Goal: Use online tool/utility: Utilize a website feature to perform a specific function

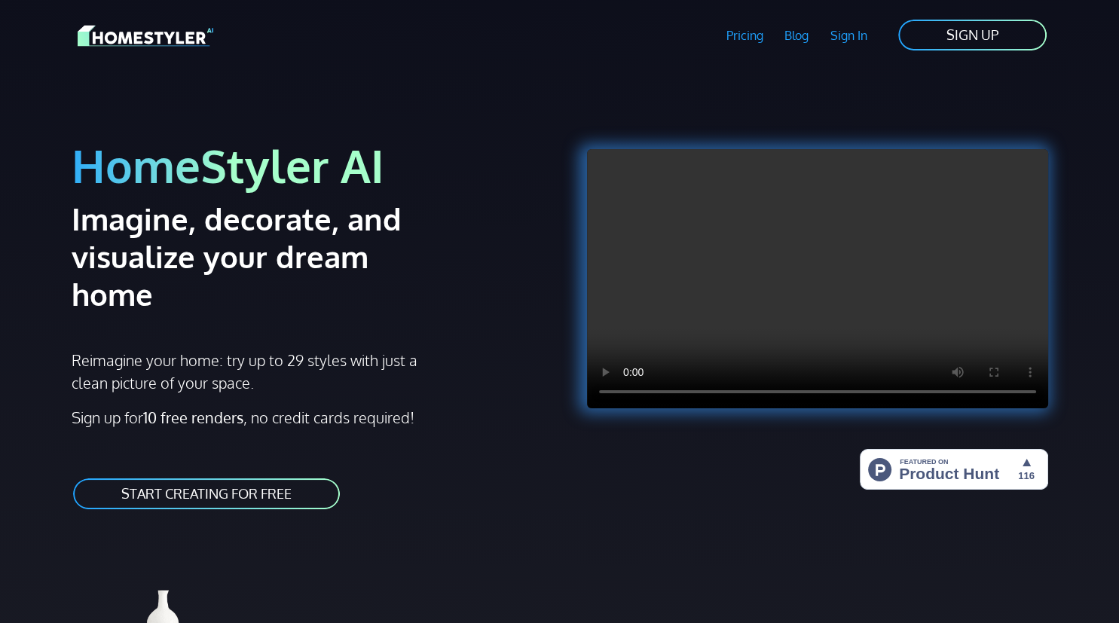
drag, startPoint x: 255, startPoint y: 458, endPoint x: 268, endPoint y: 456, distance: 13.7
click at [255, 477] on link "START CREATING FOR FREE" at bounding box center [207, 494] width 270 height 34
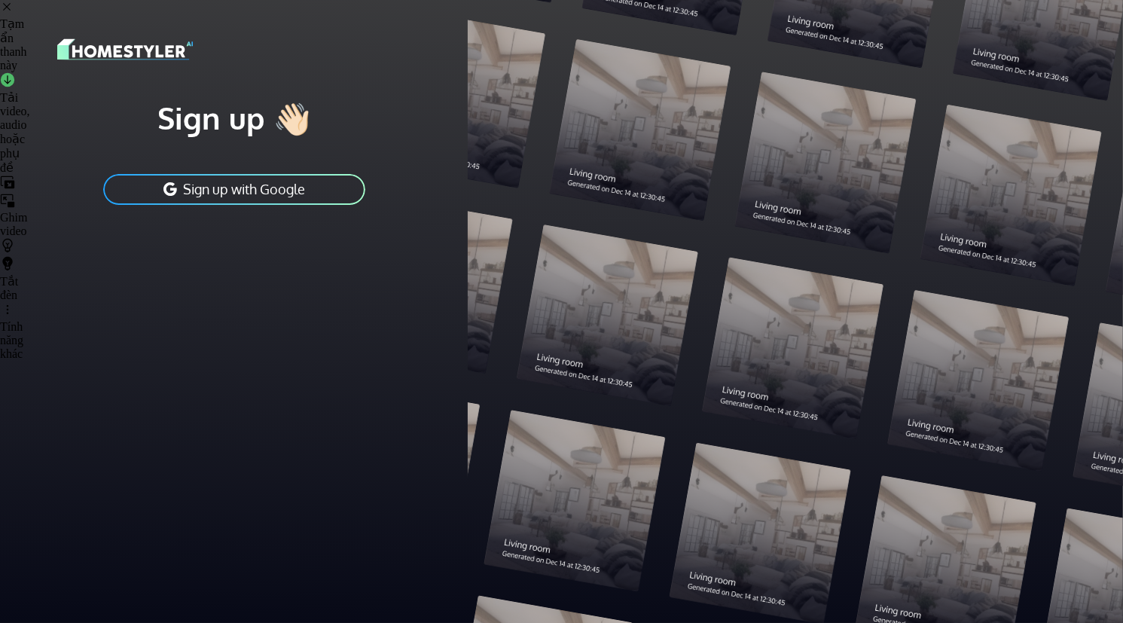
click at [248, 179] on button "Sign up with Google" at bounding box center [234, 190] width 265 height 34
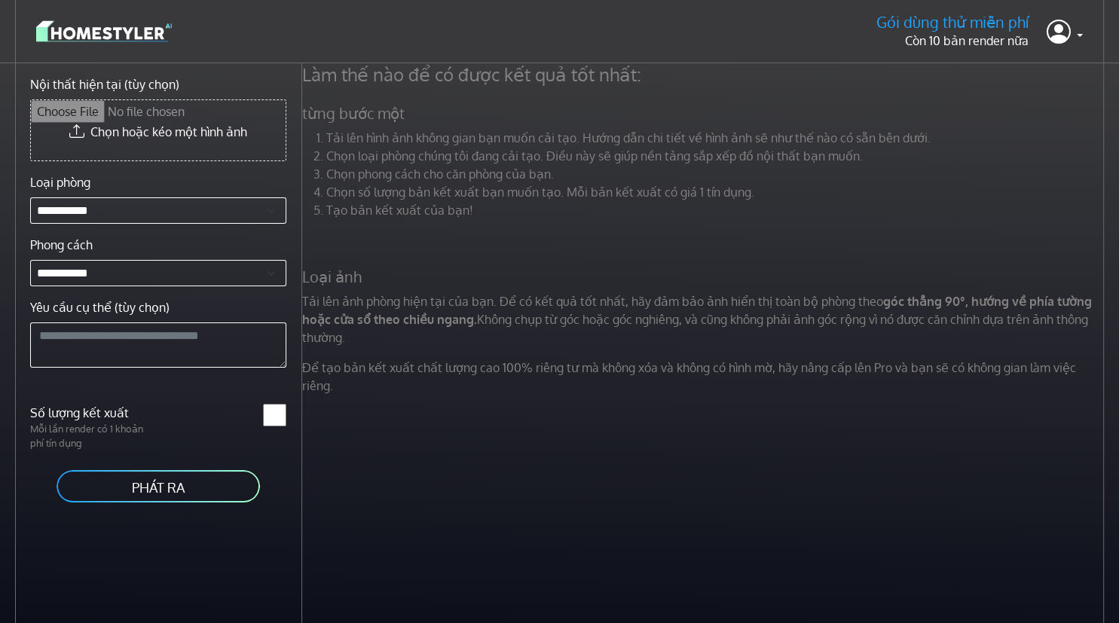
click at [606, 486] on div "Làm thế nào để có được kết quả tốt nhất: từng bước một Tải lên hình ảnh không g…" at bounding box center [710, 374] width 817 height 623
click at [122, 304] on font "Yêu cầu cụ thể (tùy chọn)" at bounding box center [99, 307] width 139 height 15
click at [122, 322] on textarea "Yêu cầu cụ thể (tùy chọn)" at bounding box center [158, 344] width 256 height 45
click at [398, 121] on font "từng bước một" at bounding box center [353, 113] width 102 height 20
click at [587, 175] on li "Chọn phong cách cho căn phòng của bạn." at bounding box center [716, 174] width 781 height 18
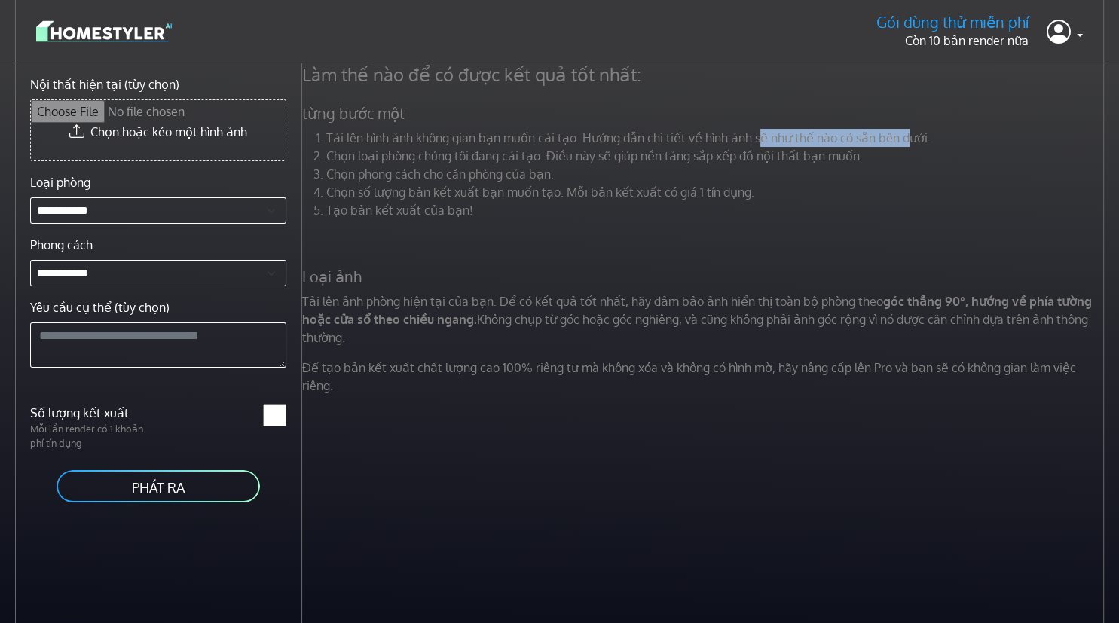
drag, startPoint x: 753, startPoint y: 139, endPoint x: 899, endPoint y: 138, distance: 145.4
click at [899, 138] on font "Tải lên hình ảnh không gian bạn muốn cải tạo. Hướng dẫn chi tiết về hình ảnh sẽ…" at bounding box center [628, 137] width 604 height 15
drag, startPoint x: 625, startPoint y: 147, endPoint x: 588, endPoint y: 139, distance: 38.6
click at [625, 146] on ol "Tải lên hình ảnh không gian bạn muốn cải tạo. Hướng dẫn chi tiết về hình ảnh sẽ…" at bounding box center [704, 174] width 805 height 90
click at [779, 167] on li "Chọn phong cách cho căn phòng của bạn." at bounding box center [716, 174] width 781 height 18
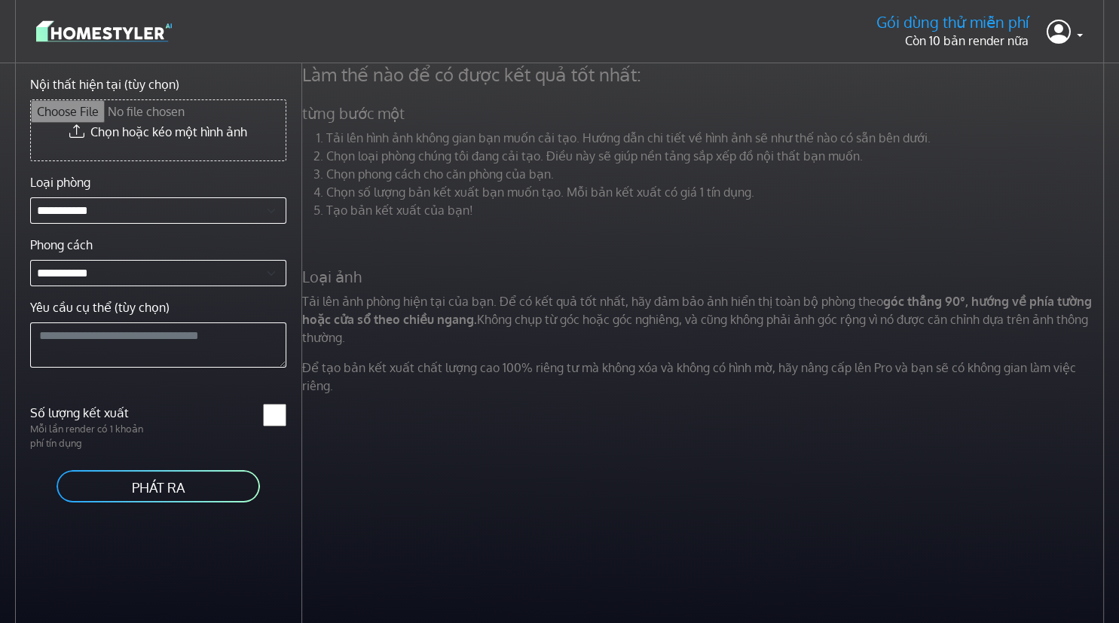
click at [121, 133] on input "Nội thất hiện tại (tùy chọn)" at bounding box center [158, 130] width 255 height 60
click at [150, 126] on input "Nội thất hiện tại (tùy chọn)" at bounding box center [158, 130] width 255 height 60
type input "**********"
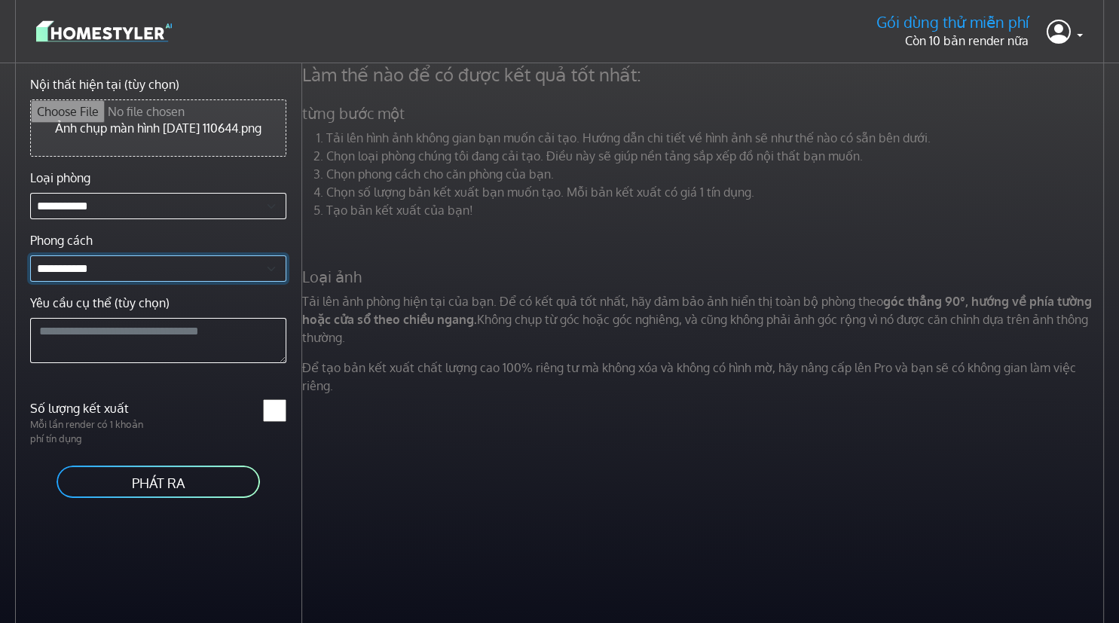
click at [179, 267] on select "**********" at bounding box center [158, 268] width 256 height 26
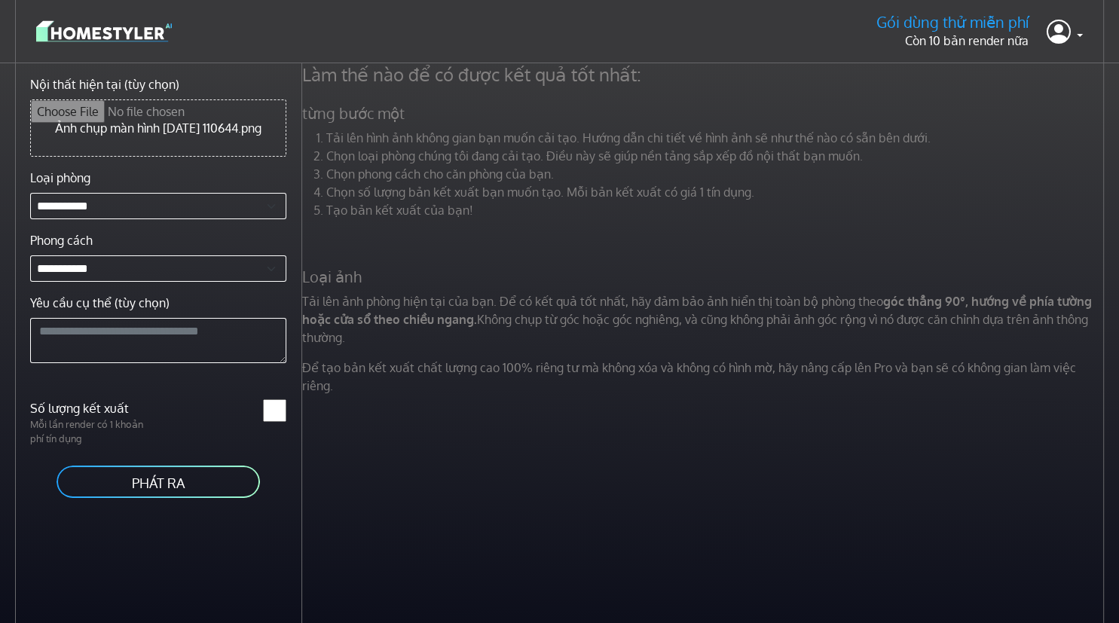
click at [699, 488] on div "Làm thế nào để có được kết quả tốt nhất: từng bước một Tải lên hình ảnh không g…" at bounding box center [710, 374] width 817 height 623
click at [125, 360] on textarea "Yêu cầu cụ thể (tùy chọn)" at bounding box center [158, 340] width 256 height 45
click at [188, 487] on button "PHÁT RA" at bounding box center [158, 481] width 206 height 35
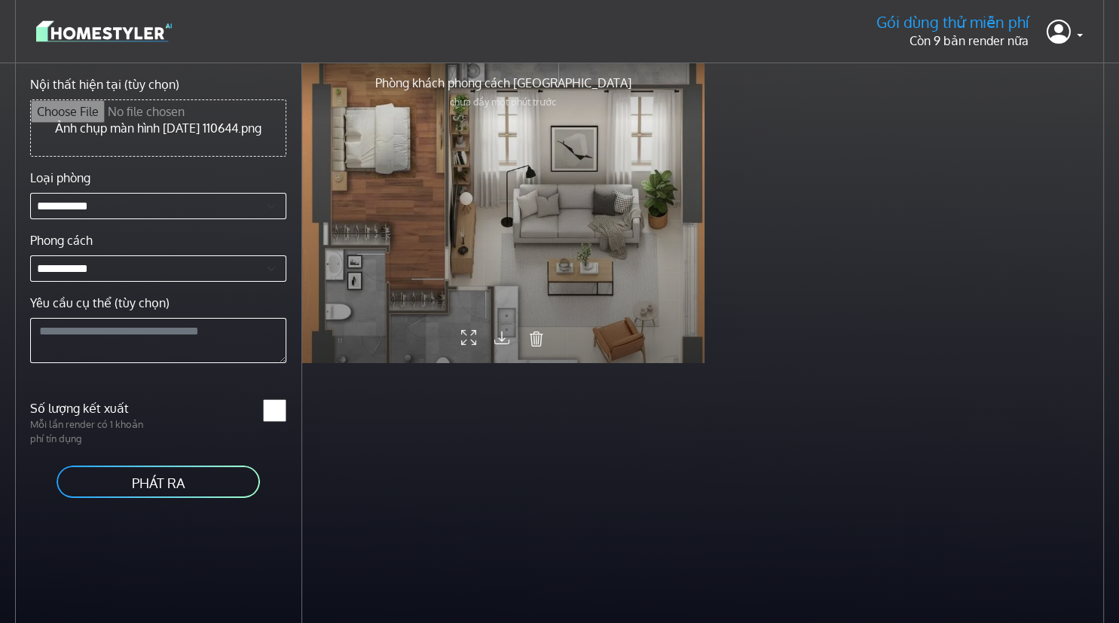
click at [623, 243] on div at bounding box center [503, 212] width 402 height 301
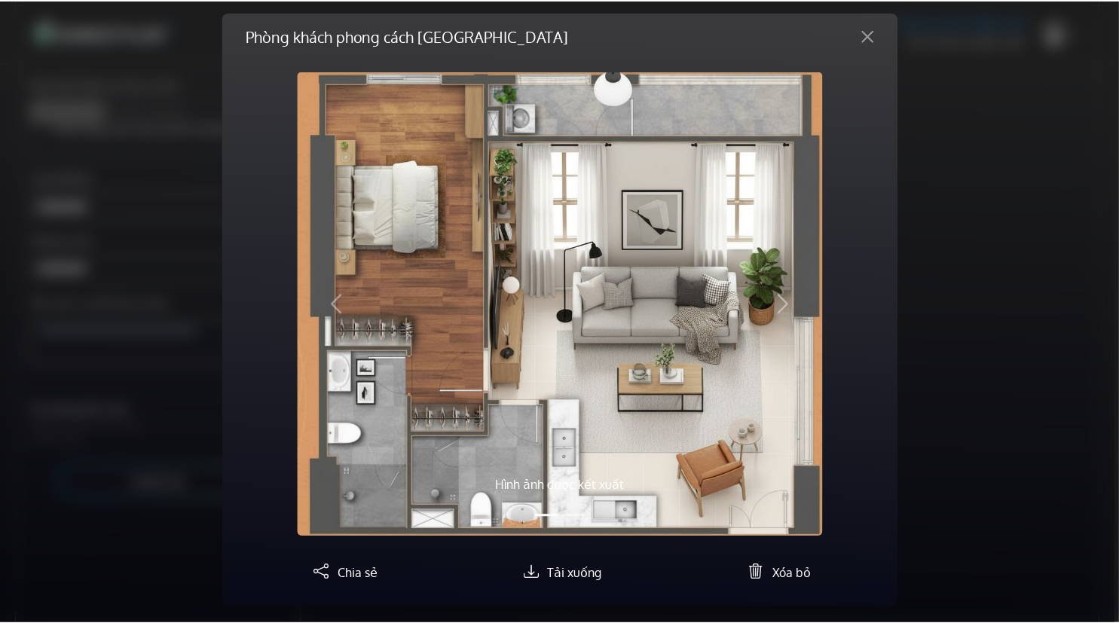
scroll to position [14, 0]
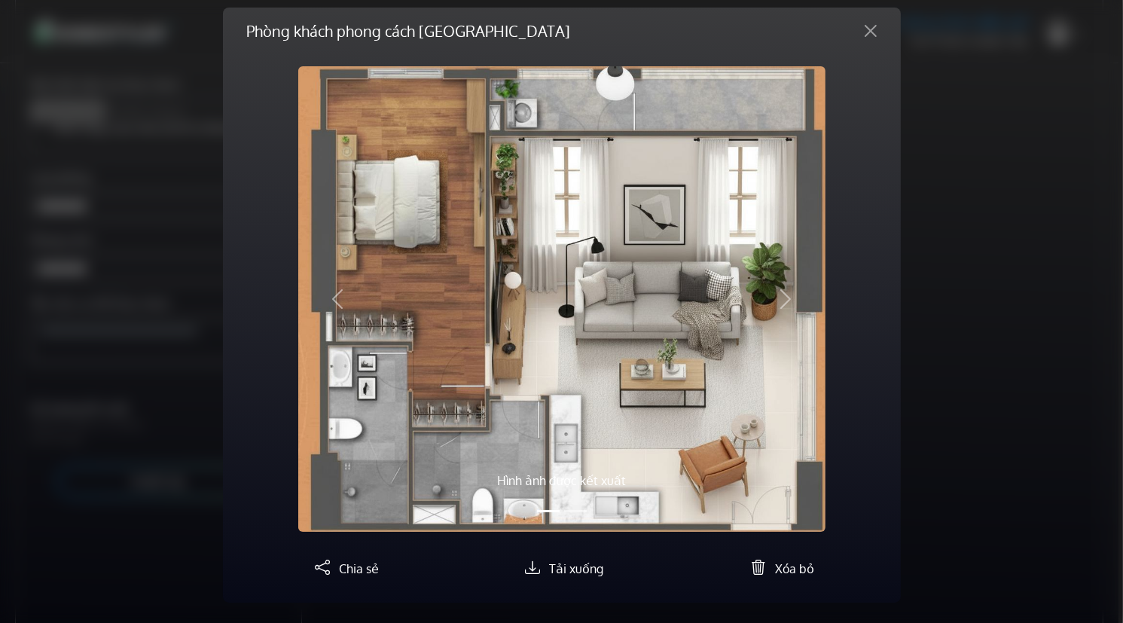
click at [555, 420] on img at bounding box center [561, 299] width 527 height 466
drag, startPoint x: 720, startPoint y: 469, endPoint x: 651, endPoint y: 402, distance: 97.0
click at [651, 402] on div "Hình ảnh được kết xuất" at bounding box center [561, 299] width 527 height 466
click at [756, 416] on button "Kế tiếp" at bounding box center [786, 299] width 79 height 466
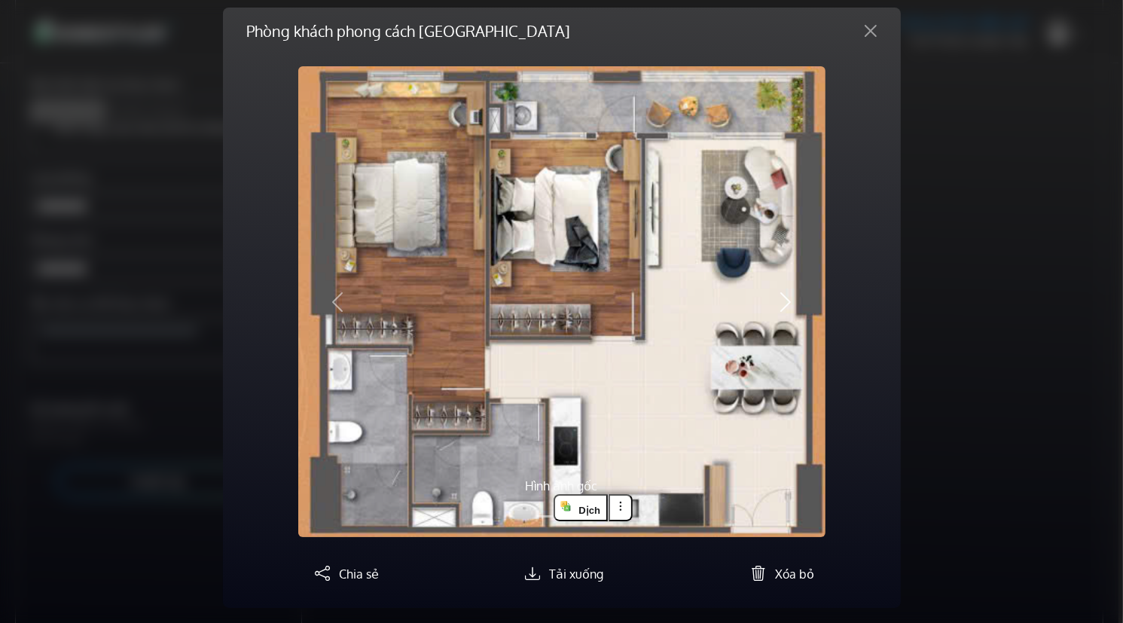
click at [778, 325] on button "Kế tiếp" at bounding box center [786, 301] width 79 height 471
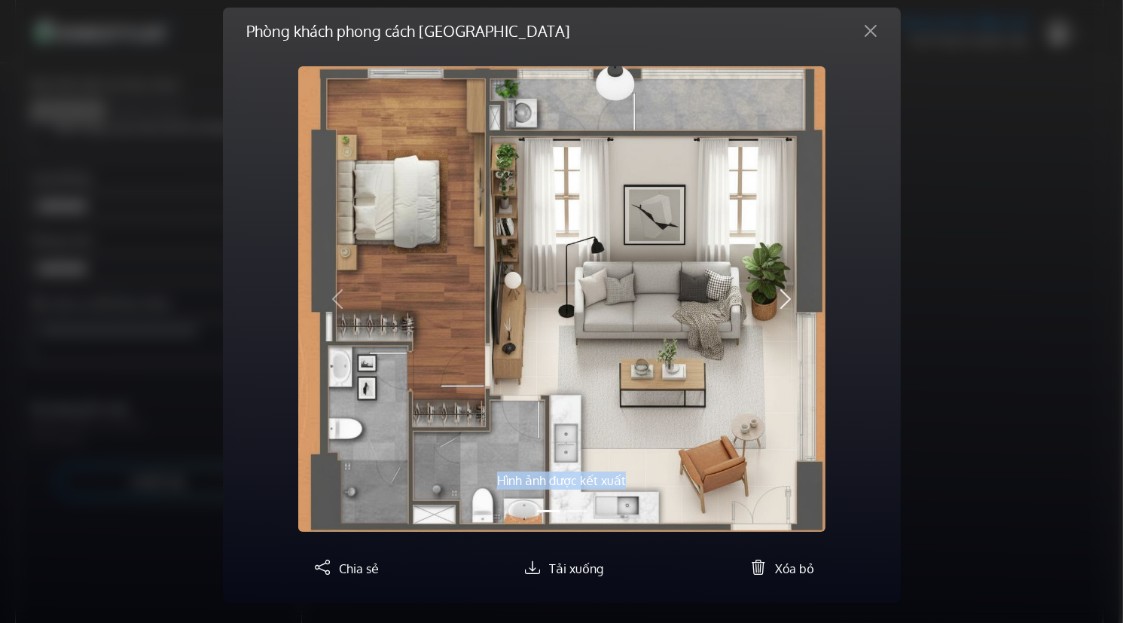
click at [778, 325] on button "Kế tiếp" at bounding box center [786, 299] width 79 height 466
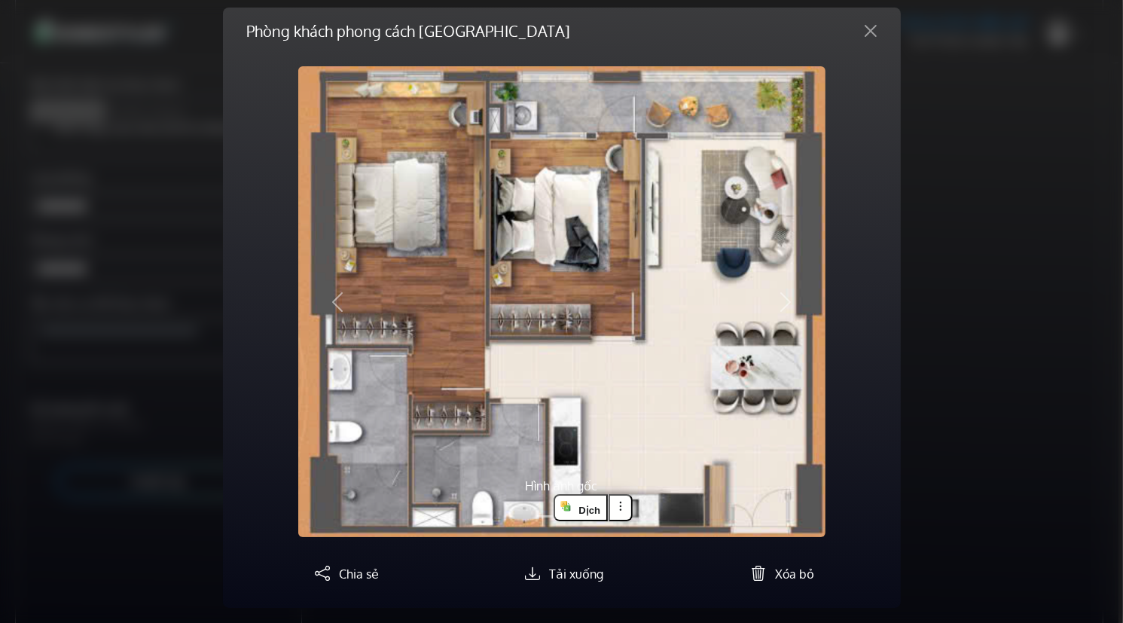
click at [906, 301] on div "Phòng khách phong cách [GEOGRAPHIC_DATA] Hình ảnh được kết xuất Hình ảnh gốc Tr…" at bounding box center [561, 311] width 1123 height 623
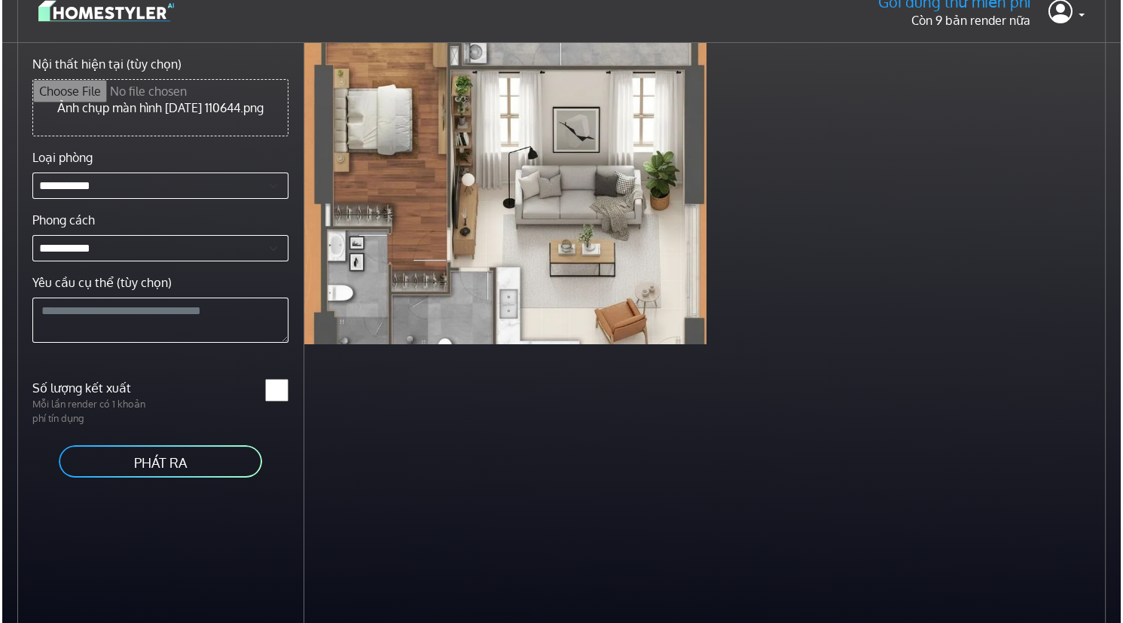
scroll to position [0, 0]
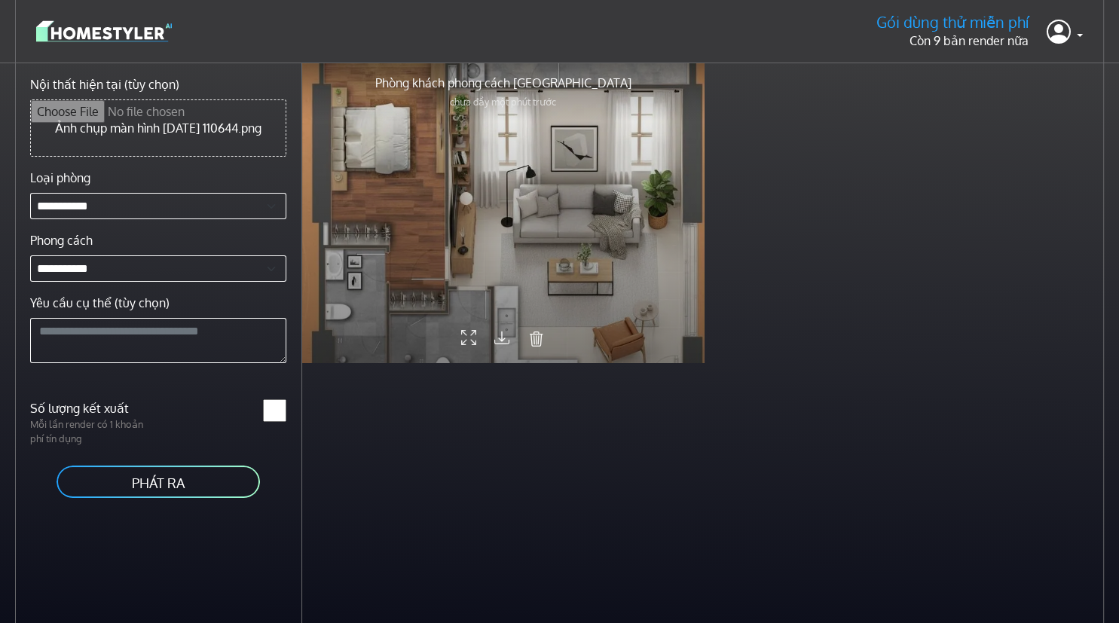
click at [570, 219] on div at bounding box center [503, 212] width 402 height 301
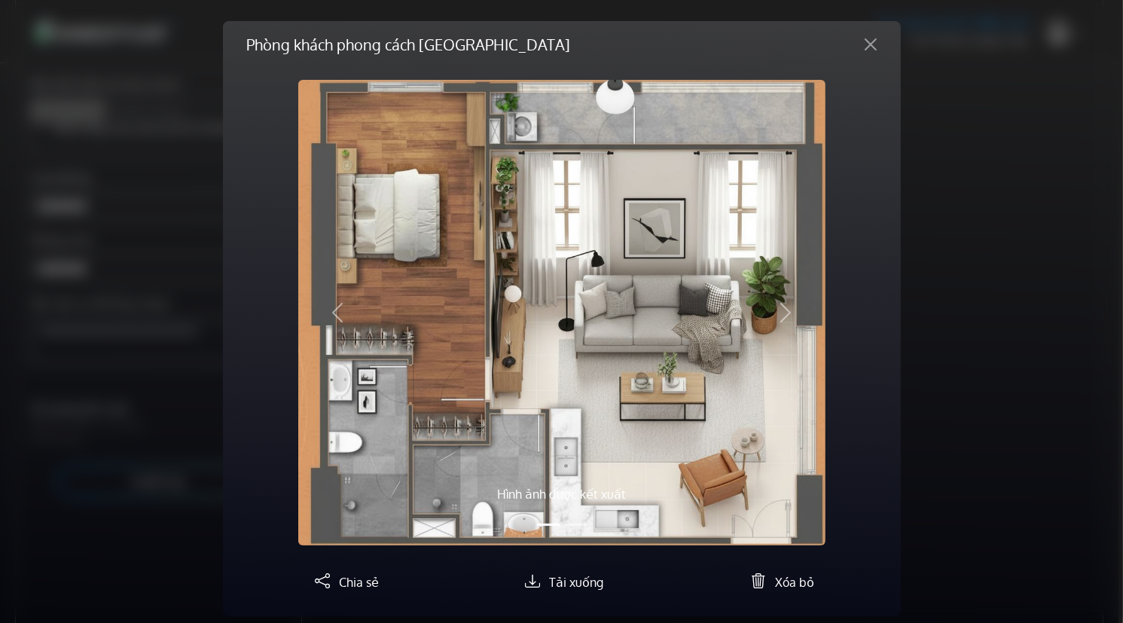
click at [1055, 380] on div "Phòng khách phong cách [GEOGRAPHIC_DATA] Hình ảnh được kết xuất Hình ảnh gốc Tr…" at bounding box center [561, 311] width 1123 height 623
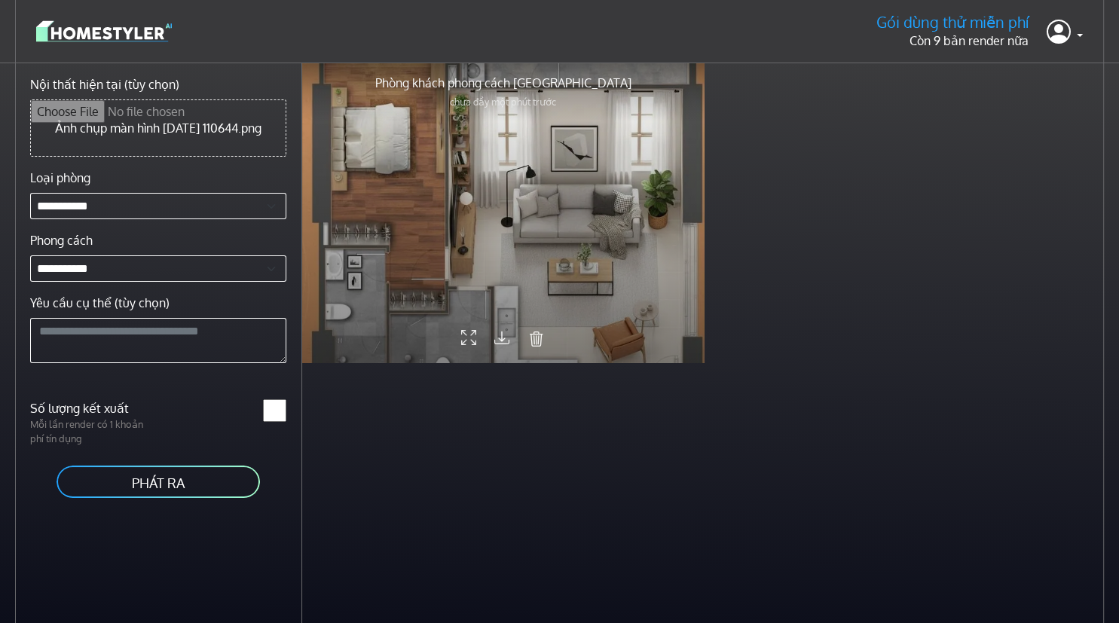
click at [571, 278] on div at bounding box center [503, 212] width 402 height 301
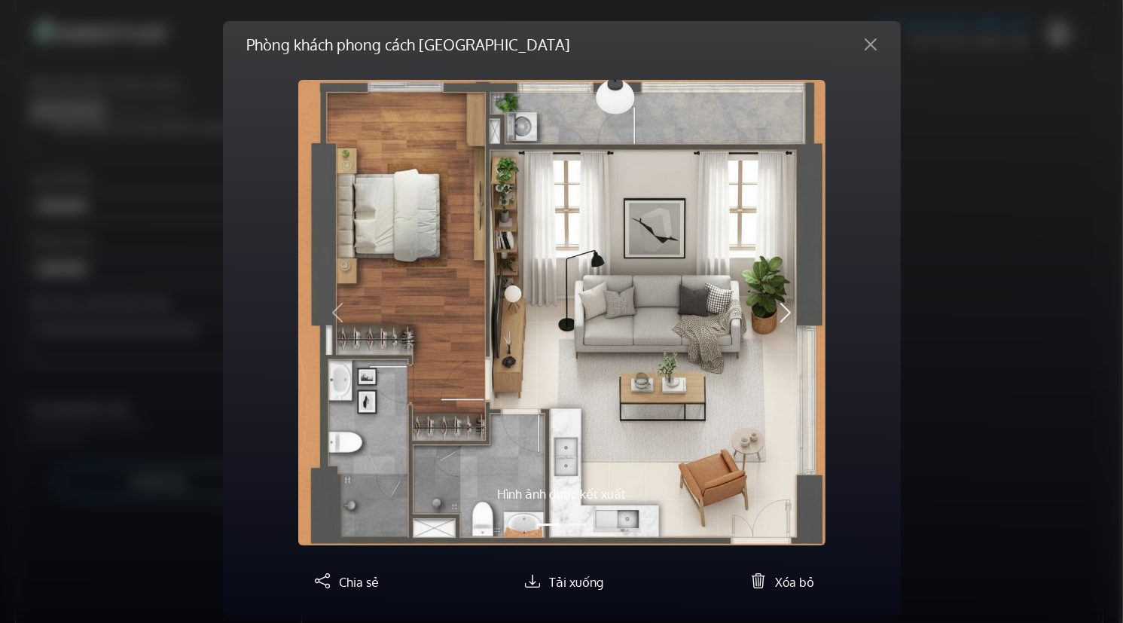
click at [782, 313] on span "button" at bounding box center [786, 313] width 24 height 24
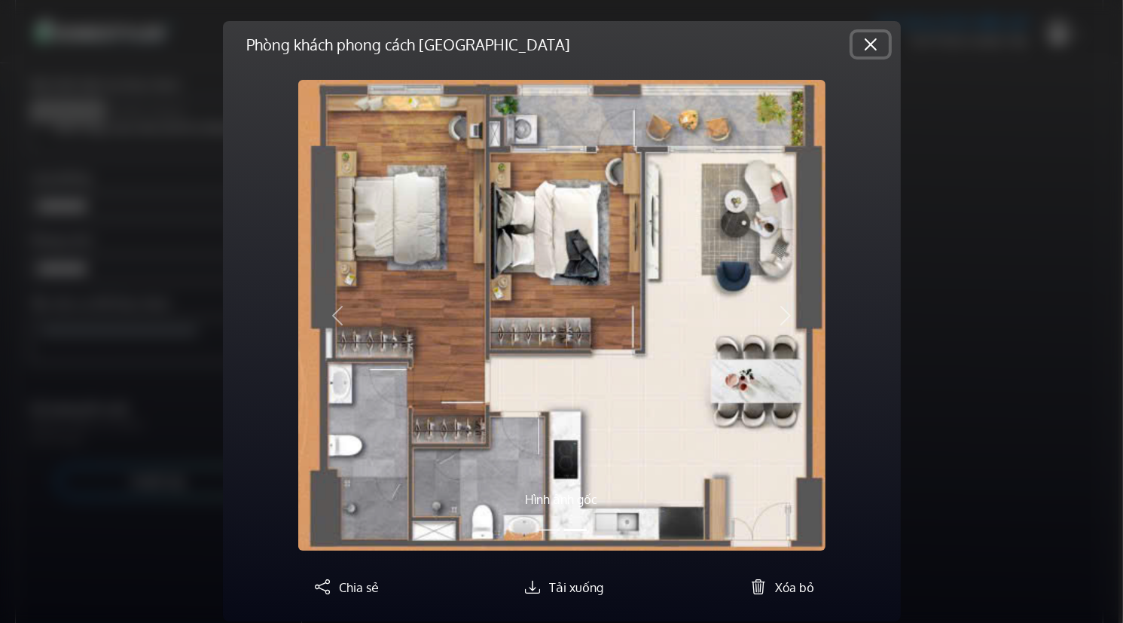
click at [873, 36] on button "Đóng" at bounding box center [871, 44] width 36 height 24
